Goal: Leave review/rating

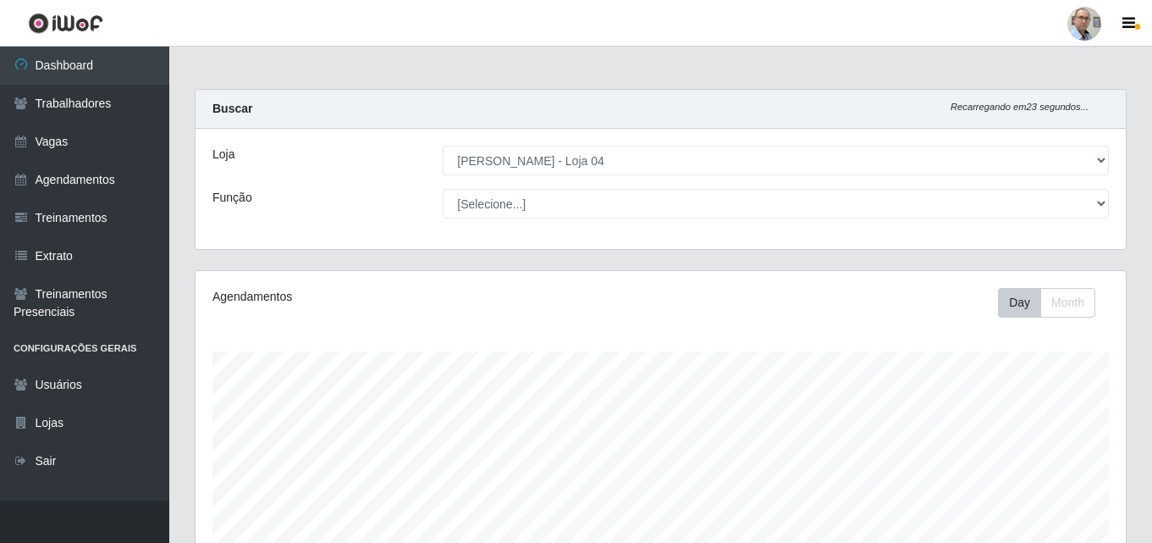
select select "251"
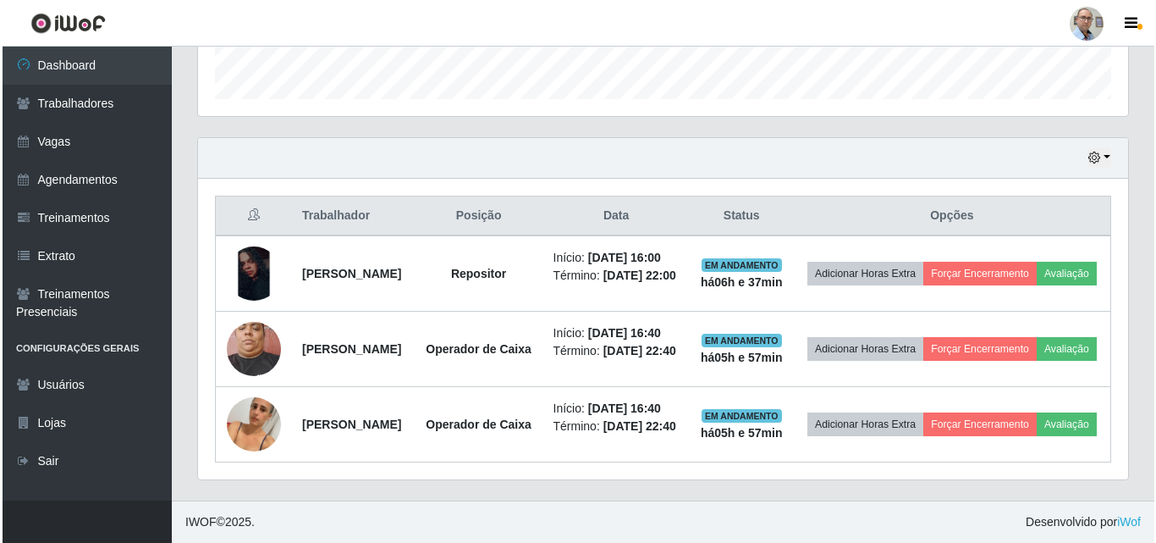
scroll to position [351, 930]
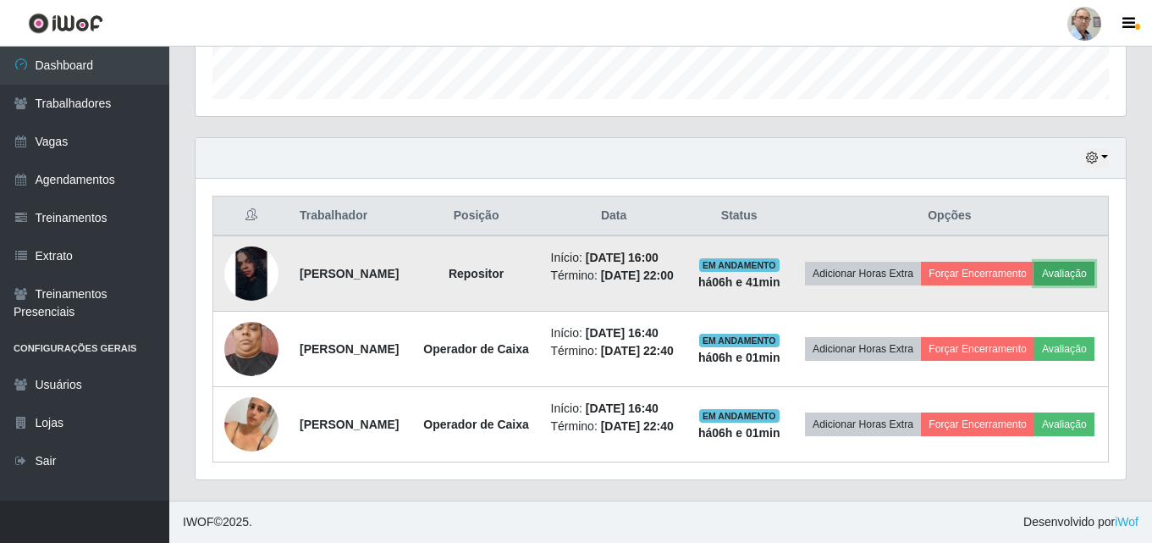
click at [1034, 271] on button "Avaliação" at bounding box center [1064, 274] width 60 height 24
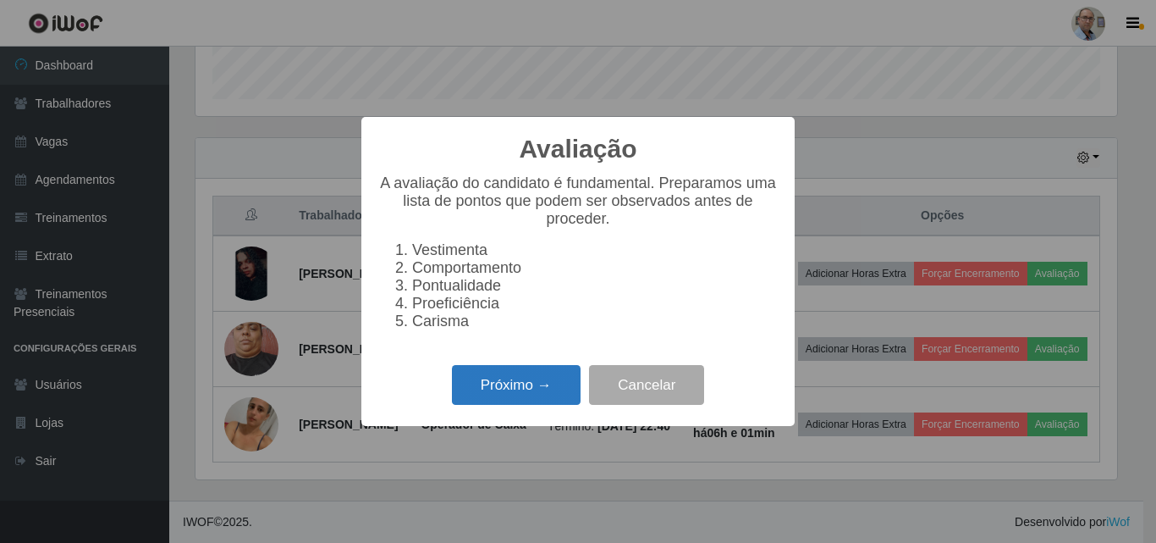
click at [517, 392] on button "Próximo →" at bounding box center [516, 385] width 129 height 40
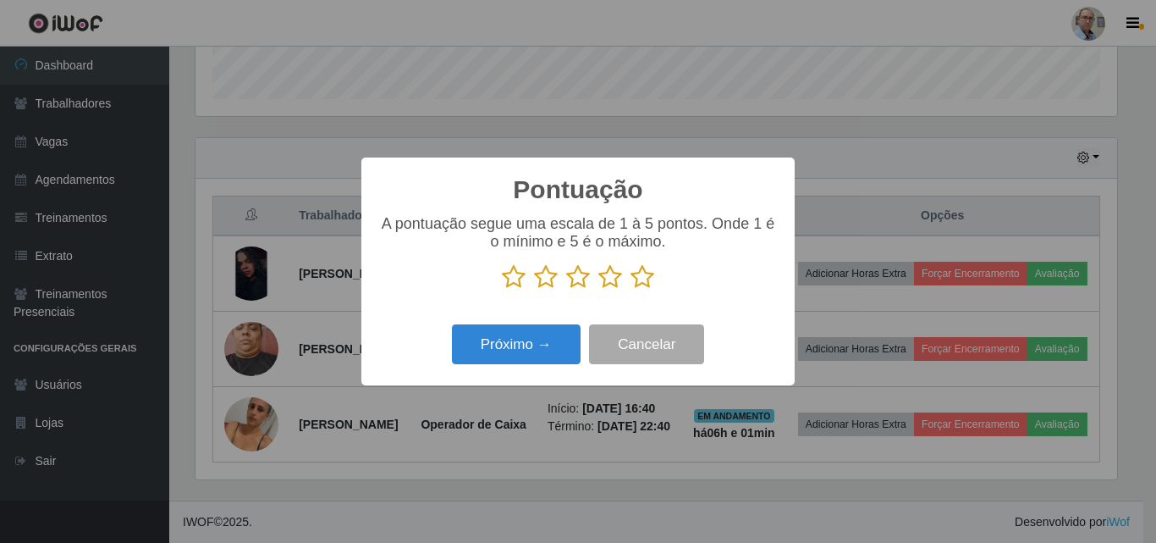
scroll to position [846118, 845548]
click at [646, 279] on icon at bounding box center [643, 276] width 24 height 25
click at [631, 289] on input "radio" at bounding box center [631, 289] width 0 height 0
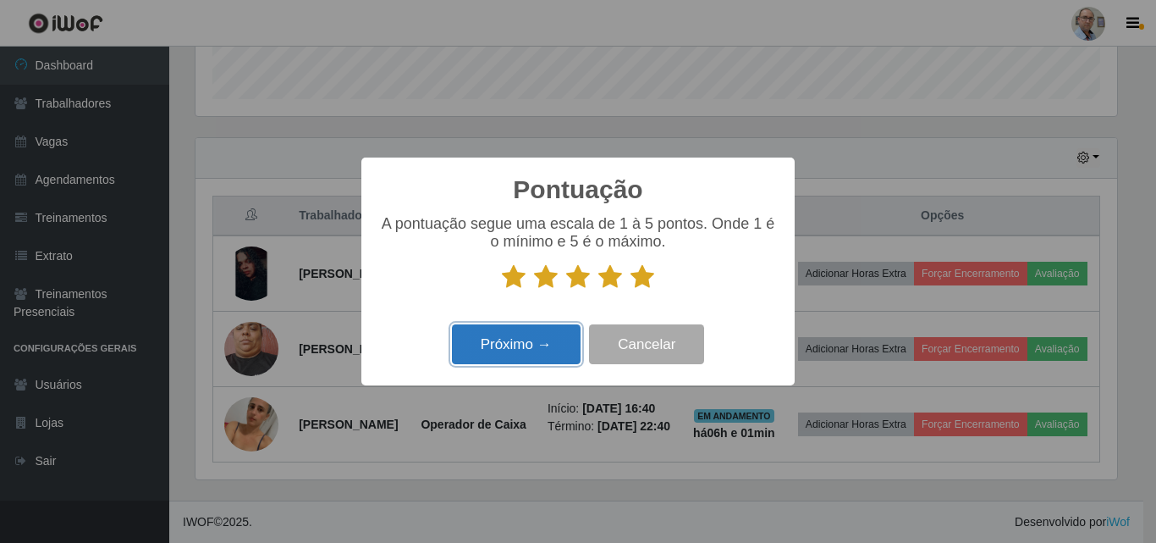
click at [526, 350] on button "Próximo →" at bounding box center [516, 344] width 129 height 40
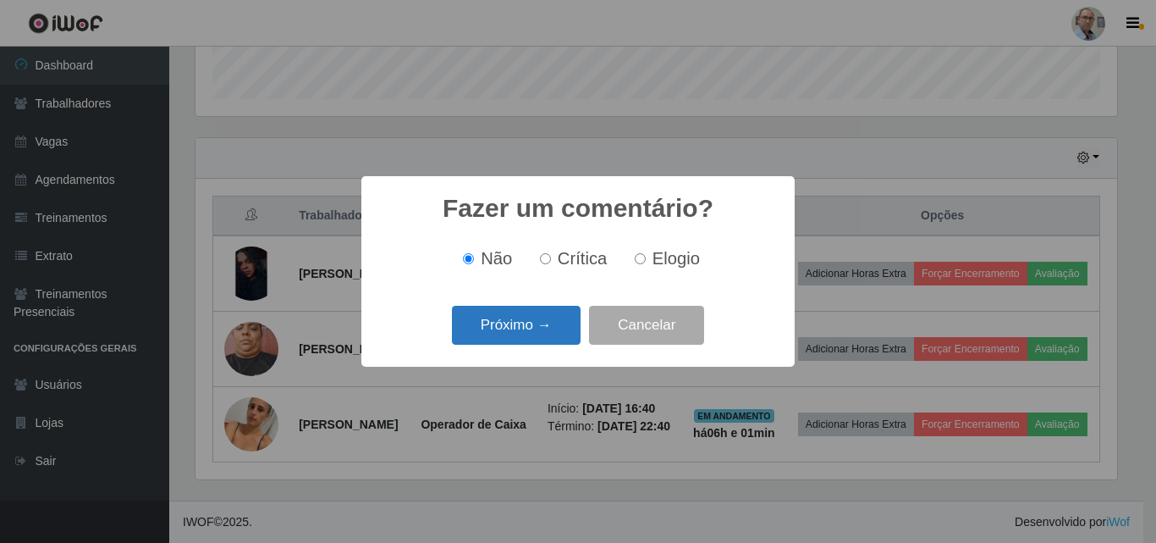
click at [521, 313] on button "Próximo →" at bounding box center [516, 326] width 129 height 40
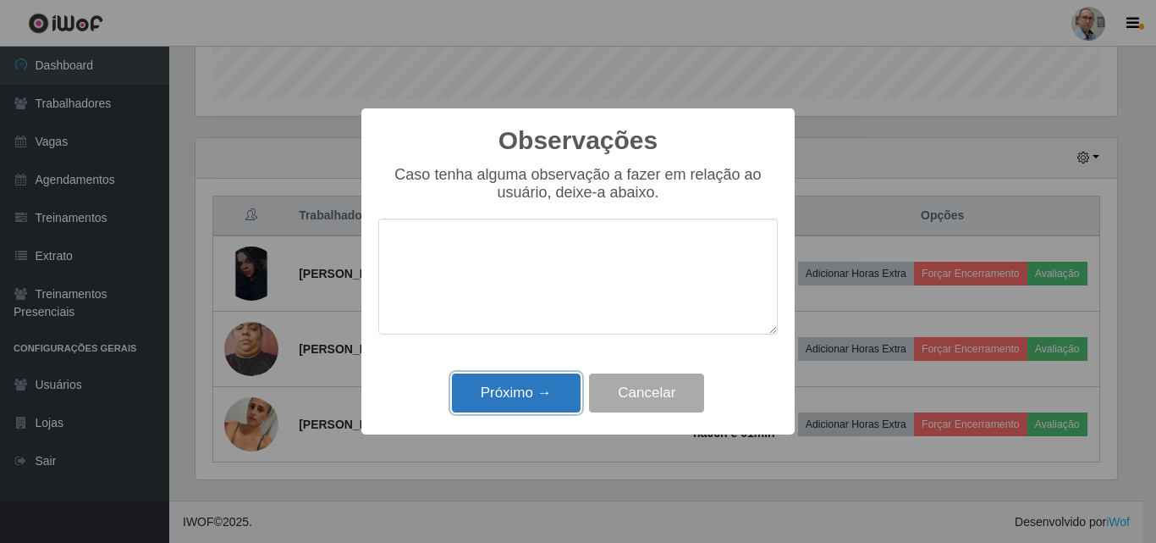
click at [471, 391] on button "Próximo →" at bounding box center [516, 393] width 129 height 40
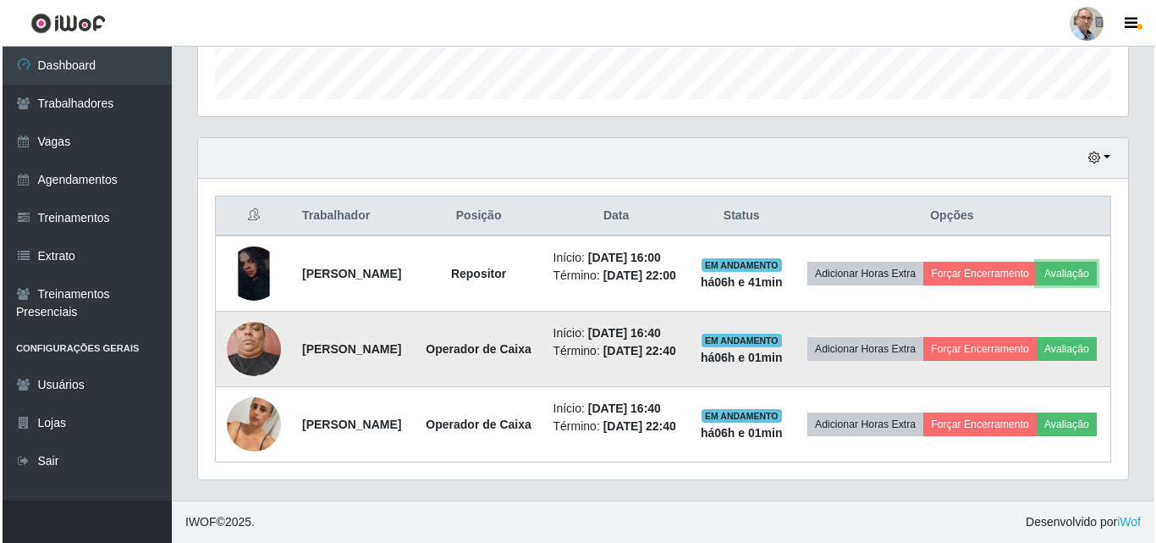
scroll to position [598, 0]
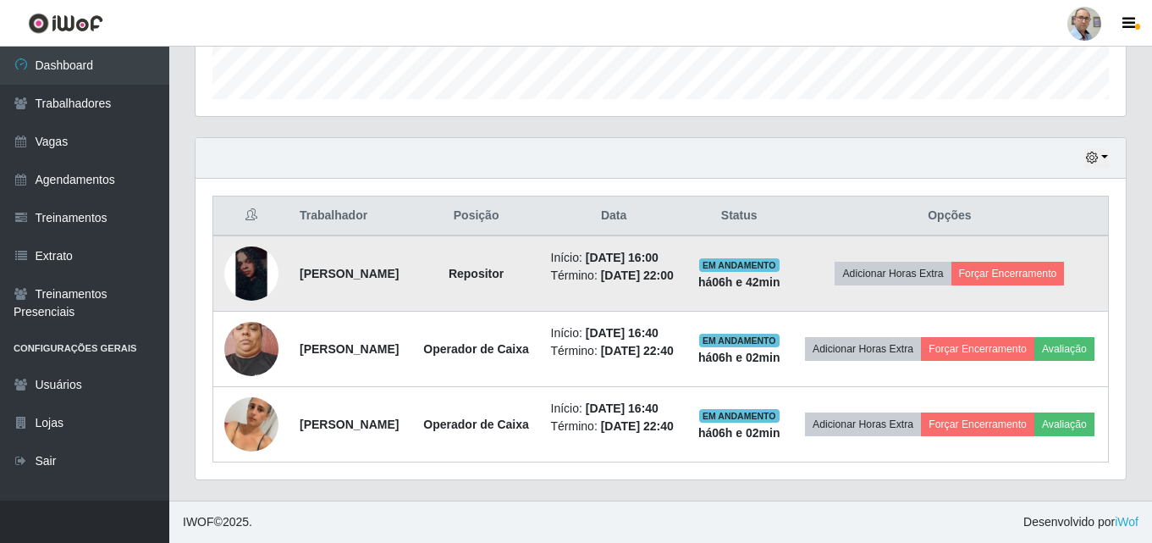
click at [1015, 235] on td "Adicionar Horas Extra Forçar Encerramento" at bounding box center [949, 273] width 317 height 76
click at [1027, 262] on button "Forçar Encerramento" at bounding box center [1007, 274] width 113 height 24
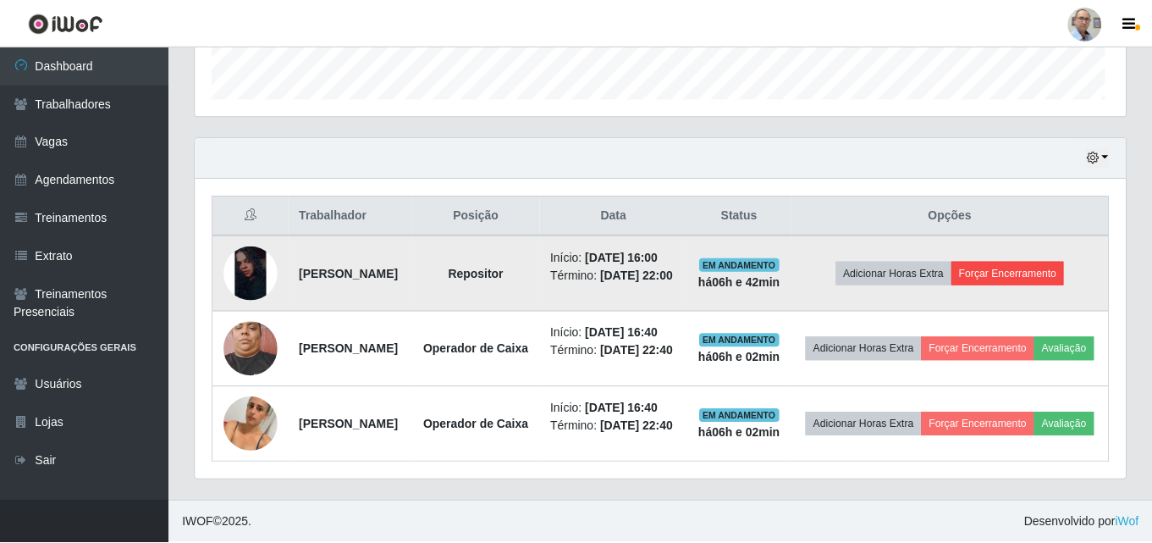
scroll to position [351, 922]
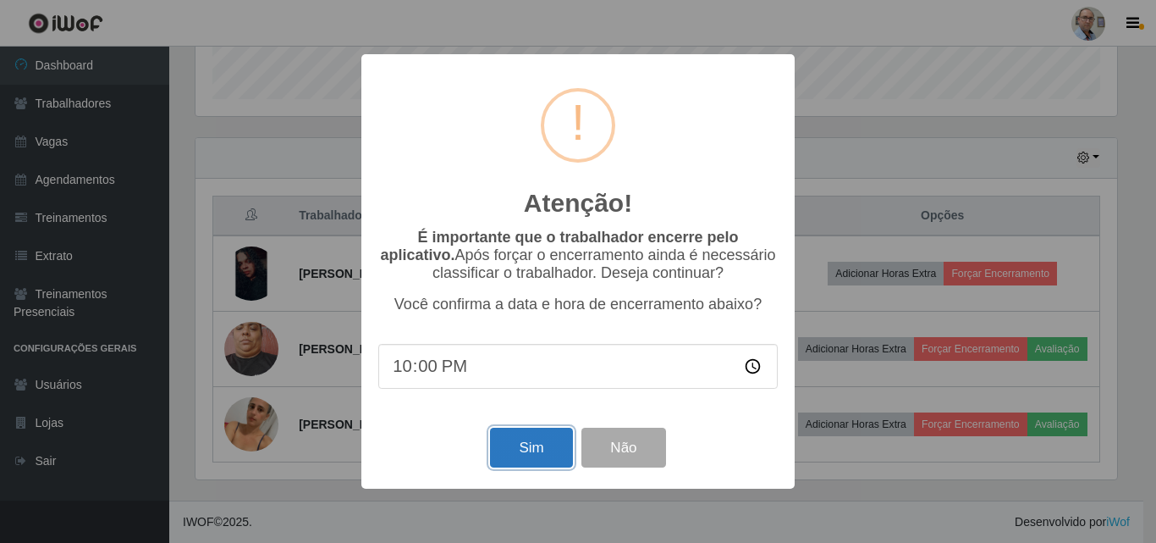
click at [518, 446] on button "Sim" at bounding box center [531, 447] width 82 height 40
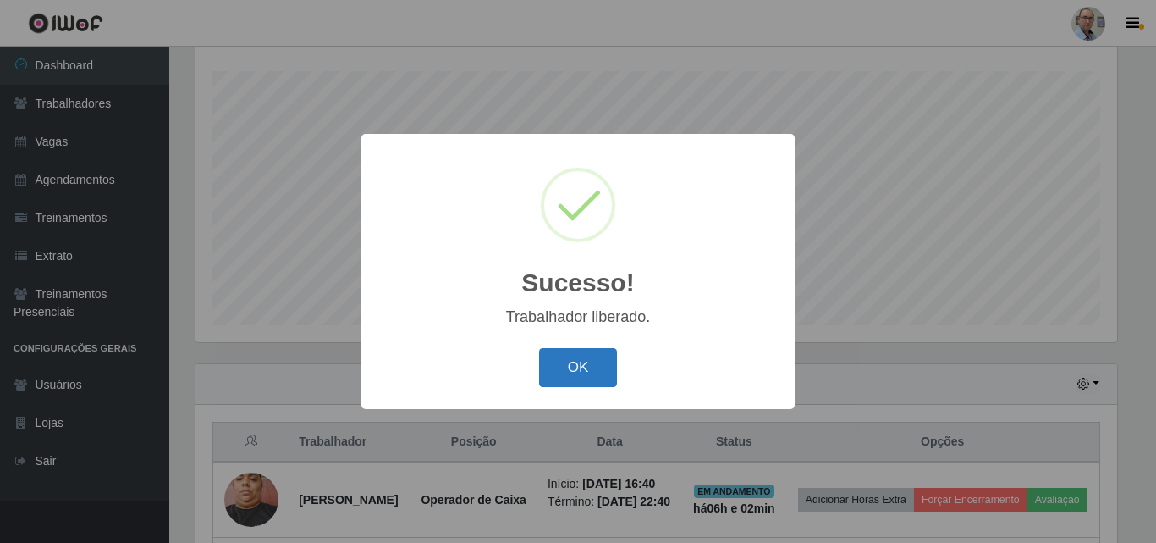
click at [590, 364] on button "OK" at bounding box center [578, 368] width 79 height 40
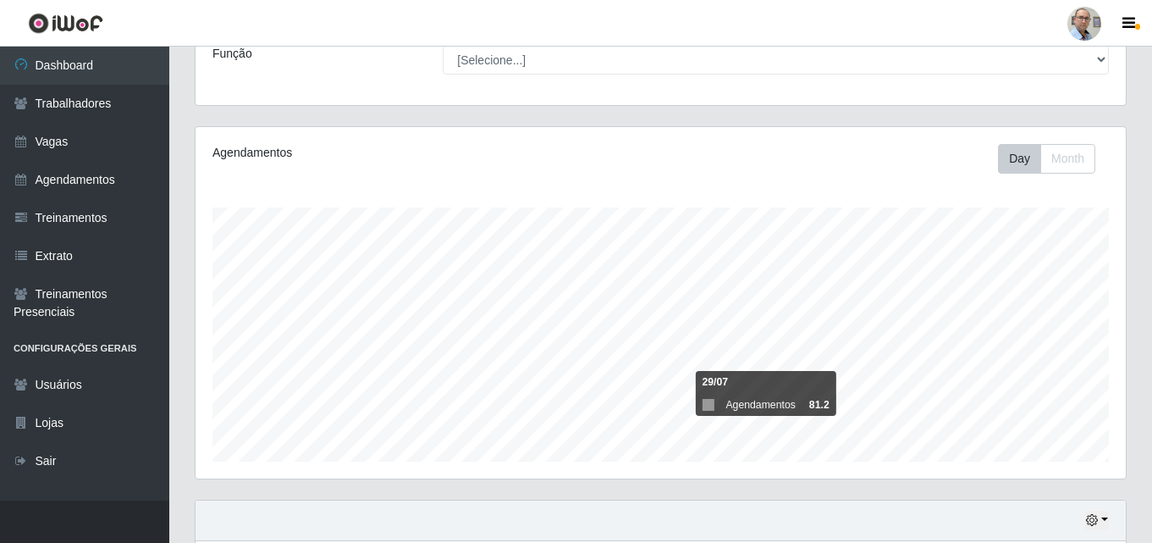
scroll to position [280, 0]
